Goal: Task Accomplishment & Management: Manage account settings

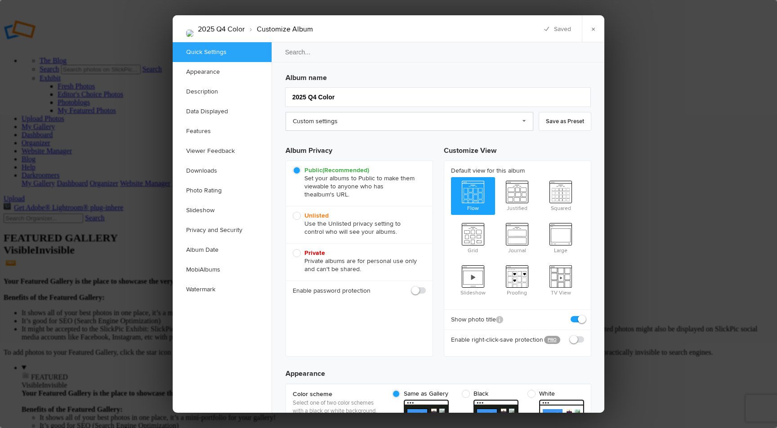
click at [428, 122] on link "Custom settings" at bounding box center [410, 121] width 248 height 19
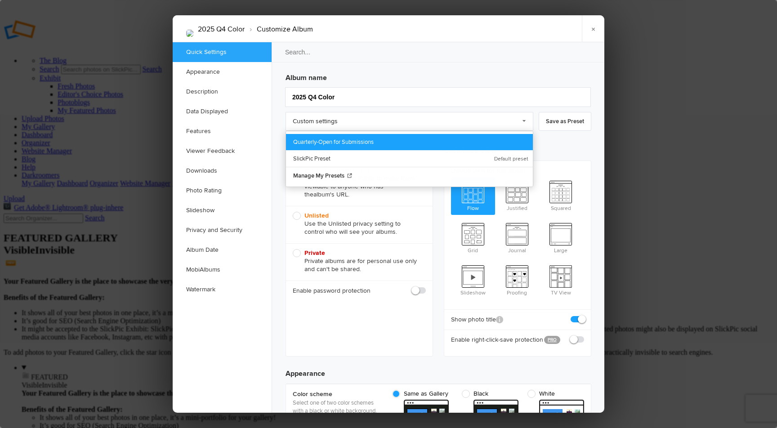
click at [364, 142] on link "Quarterly-Open for Submissions" at bounding box center [409, 142] width 247 height 16
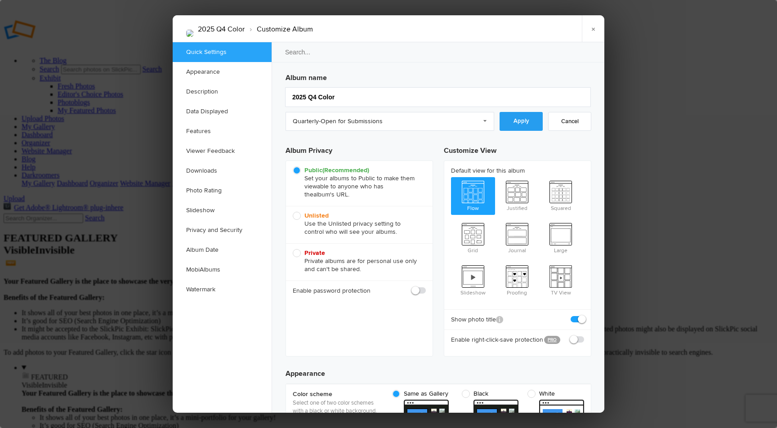
click at [511, 117] on link "Apply" at bounding box center [521, 121] width 43 height 19
checkbox input "true"
checkbox input "false"
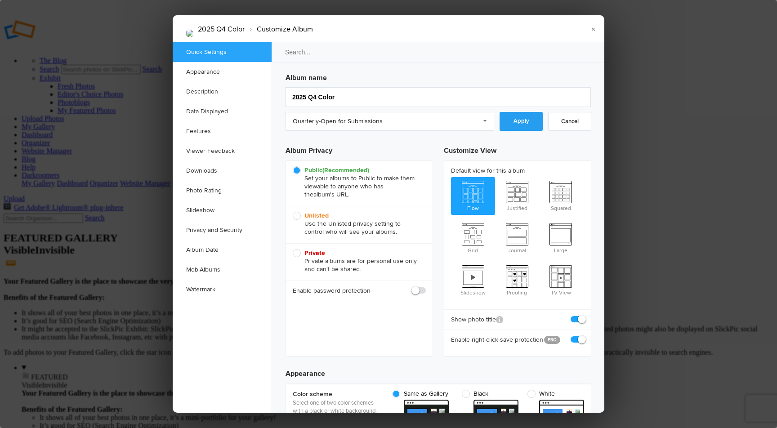
checkbox input "false"
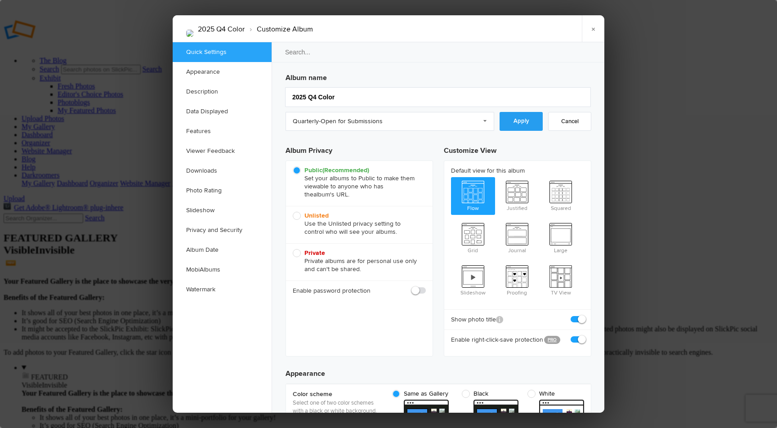
checkbox input "false"
checkbox input "true"
click at [599, 25] on link "×" at bounding box center [593, 28] width 22 height 27
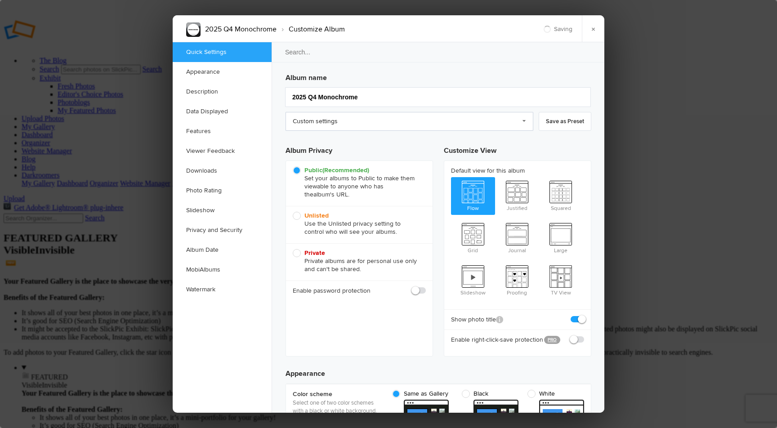
click at [475, 116] on link "Custom settings" at bounding box center [410, 121] width 248 height 19
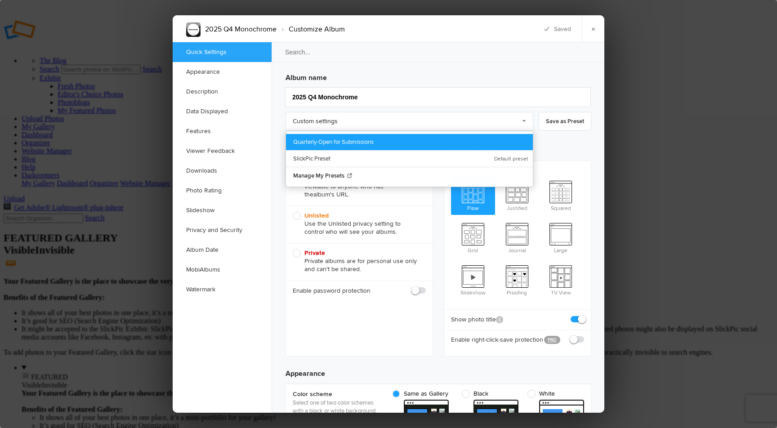
click at [433, 138] on link "Quarterly-Open for Submissions" at bounding box center [409, 142] width 247 height 16
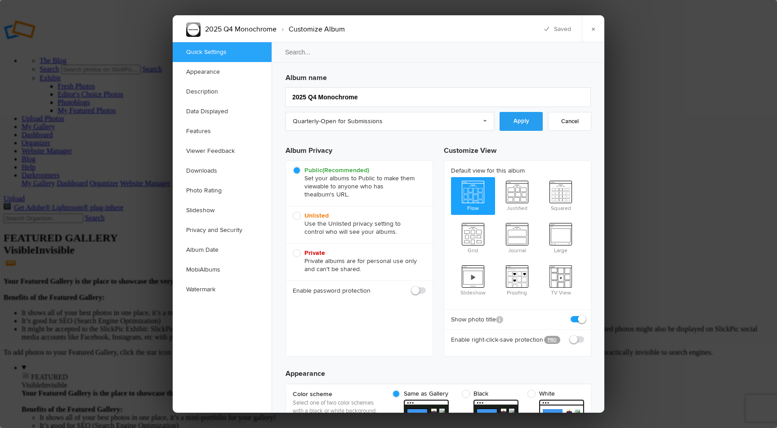
click at [525, 122] on link "Apply" at bounding box center [521, 121] width 43 height 19
checkbox input "true"
checkbox input "false"
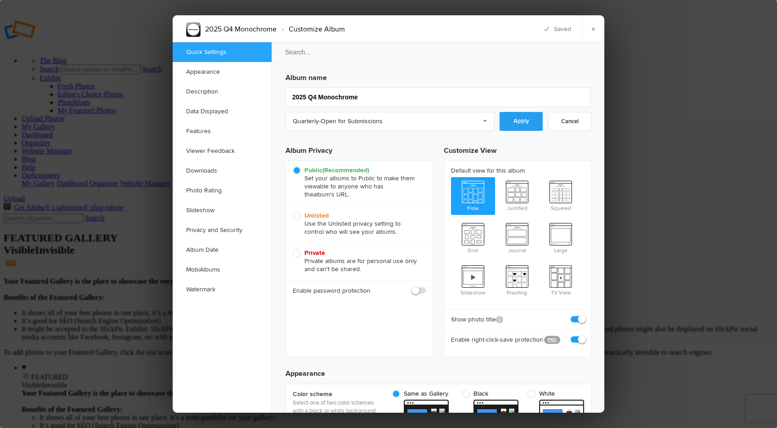
checkbox input "false"
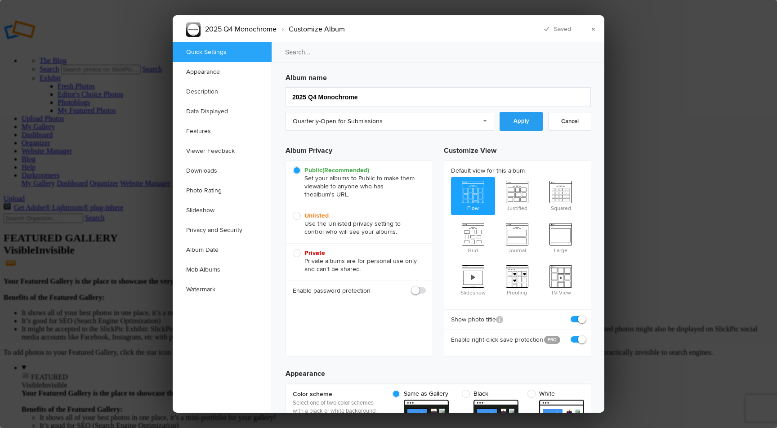
checkbox input "false"
checkbox input "true"
click at [596, 28] on link "×" at bounding box center [593, 28] width 22 height 27
